Goal: Find specific page/section: Find specific page/section

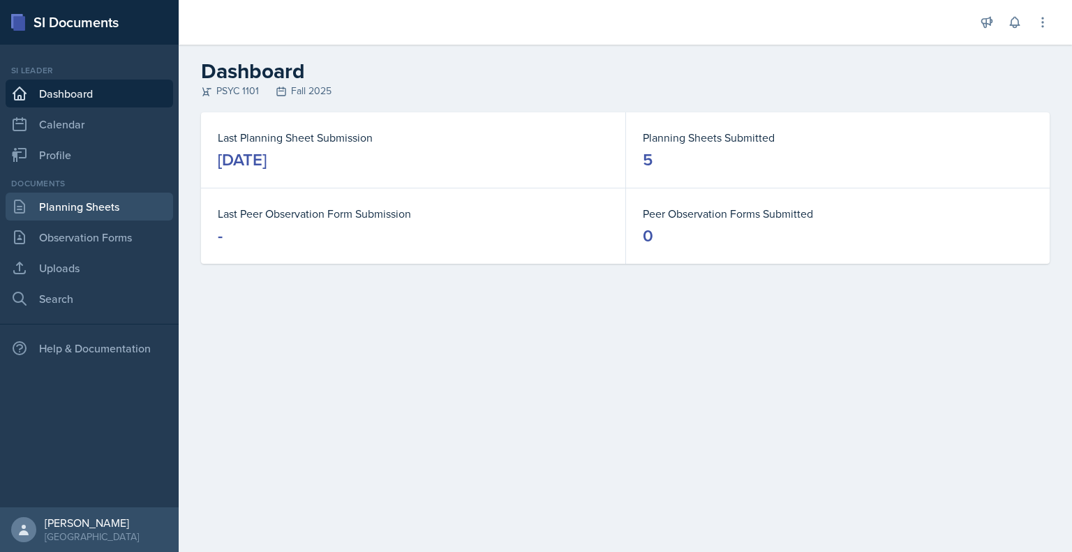
click at [89, 198] on link "Planning Sheets" at bounding box center [90, 207] width 168 height 28
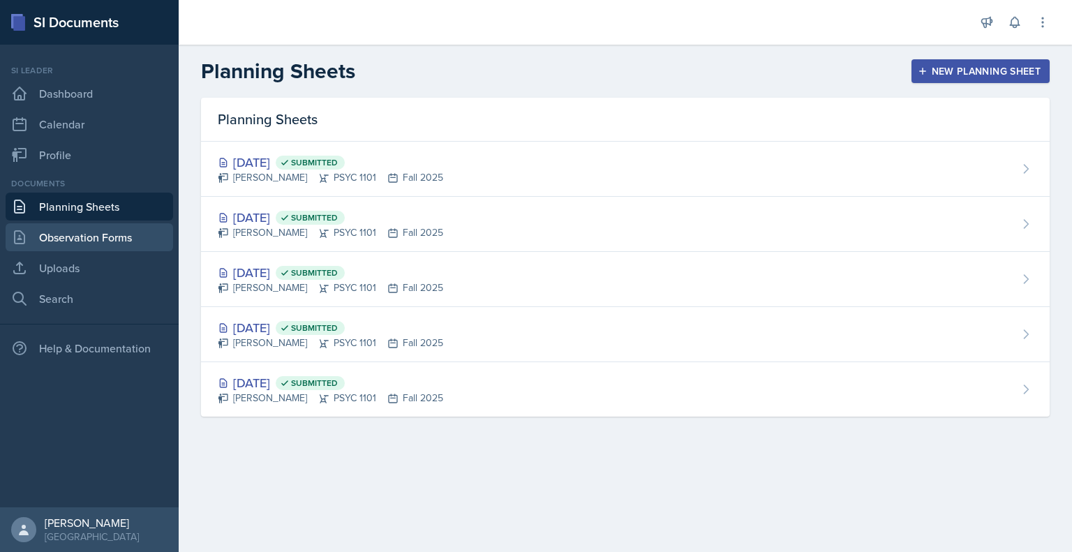
click at [89, 234] on link "Observation Forms" at bounding box center [90, 237] width 168 height 28
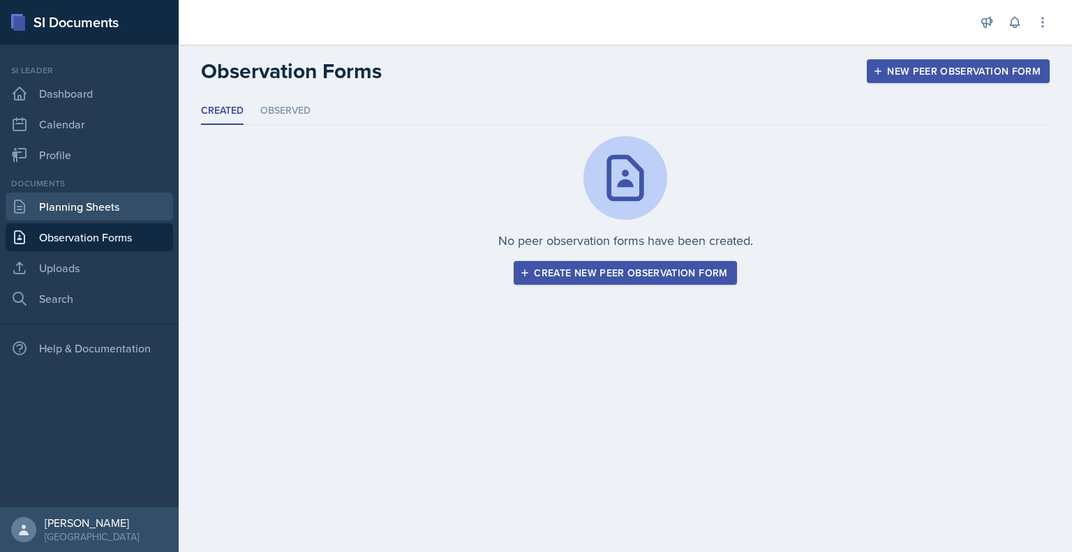
click at [95, 208] on link "Planning Sheets" at bounding box center [90, 207] width 168 height 28
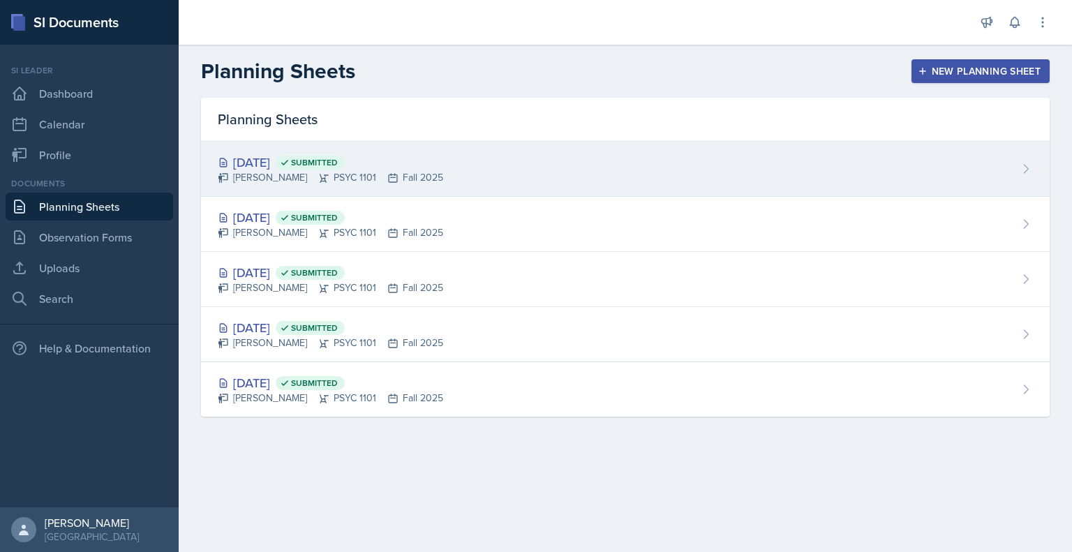
click at [766, 192] on div "[DATE] Submitted [PERSON_NAME] PSYC 1101 Fall 2025" at bounding box center [625, 169] width 849 height 55
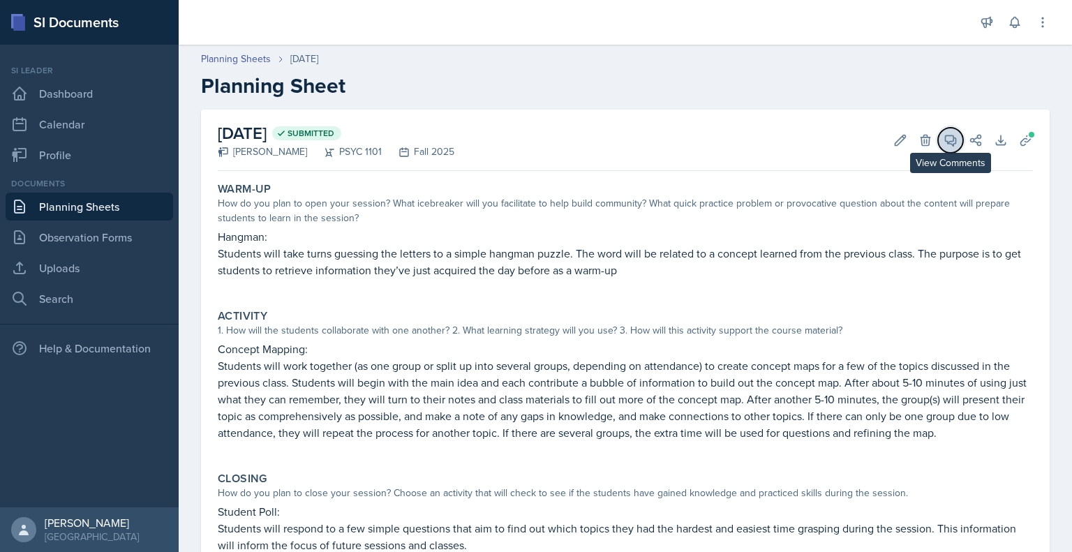
click at [946, 139] on icon at bounding box center [951, 140] width 10 height 10
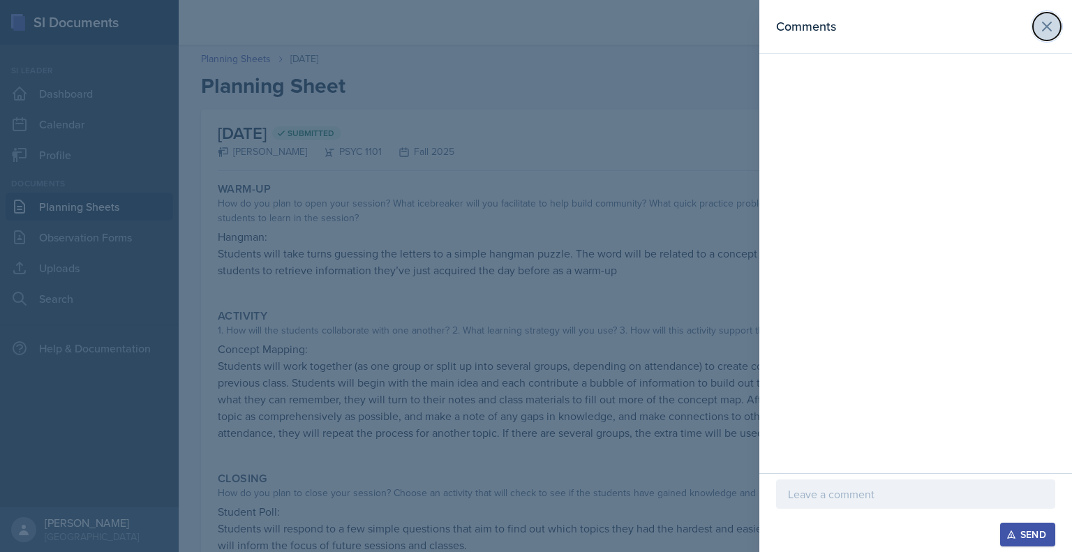
click at [1054, 27] on icon at bounding box center [1047, 26] width 17 height 17
